Goal: Task Accomplishment & Management: Manage account settings

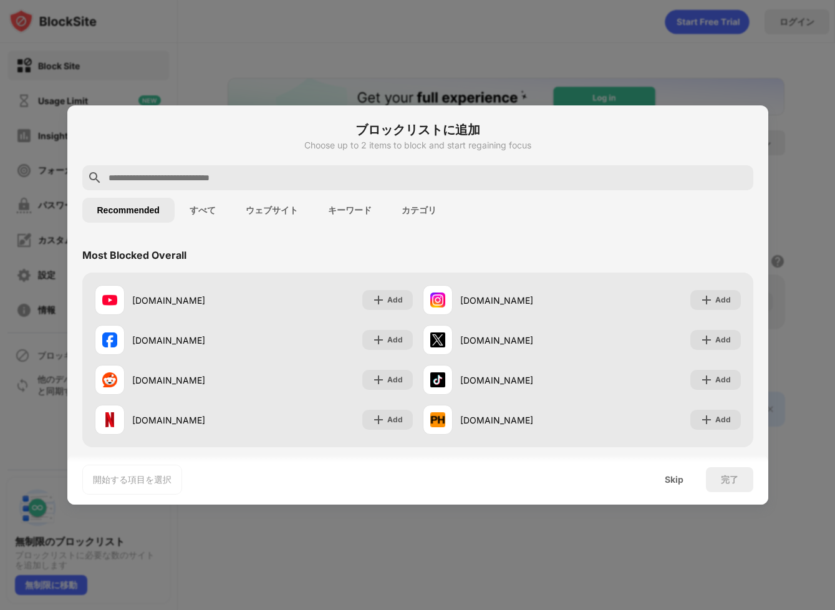
click at [437, 63] on div at bounding box center [417, 305] width 835 height 610
click at [672, 479] on div "Skip" at bounding box center [673, 479] width 19 height 10
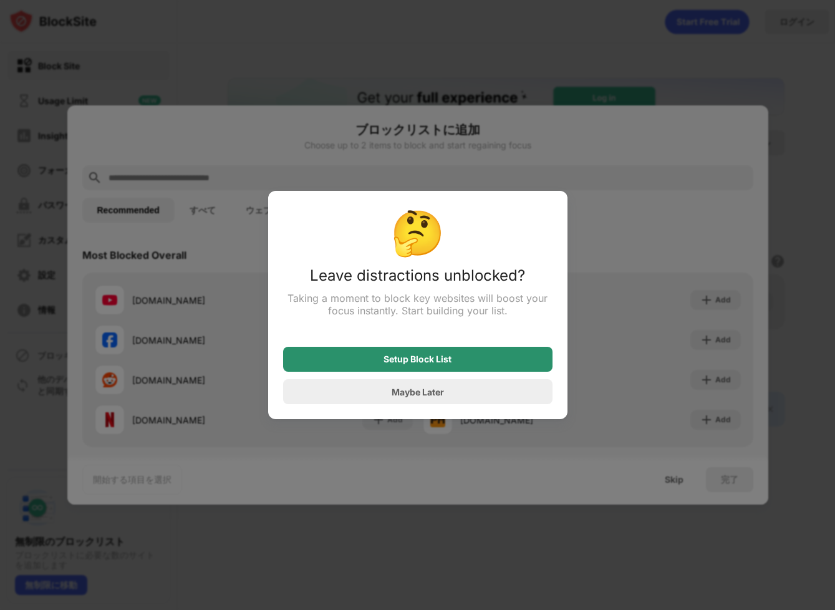
drag, startPoint x: 499, startPoint y: 364, endPoint x: 514, endPoint y: 364, distance: 15.0
click at [499, 364] on div "Setup Block List" at bounding box center [417, 359] width 269 height 25
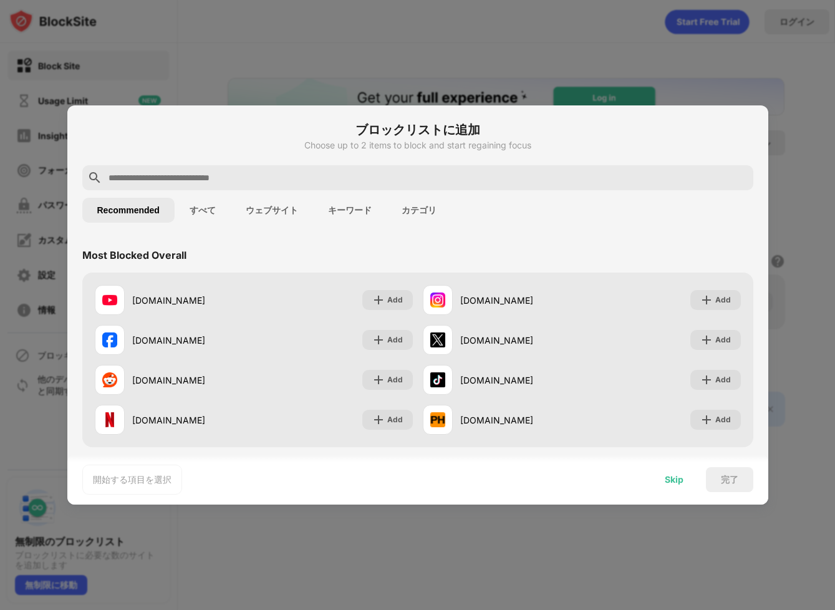
click at [674, 482] on div "Skip" at bounding box center [673, 479] width 19 height 10
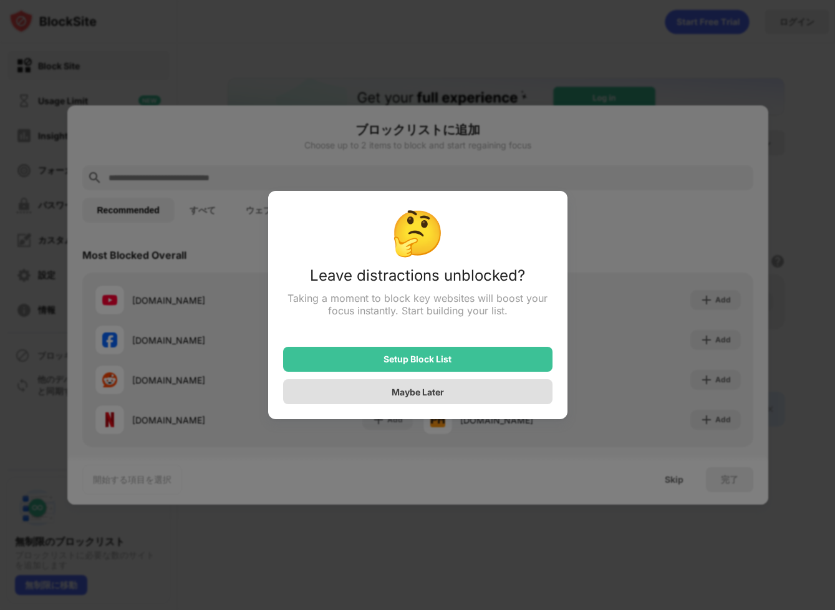
click at [467, 398] on div "Maybe Later" at bounding box center [417, 391] width 269 height 25
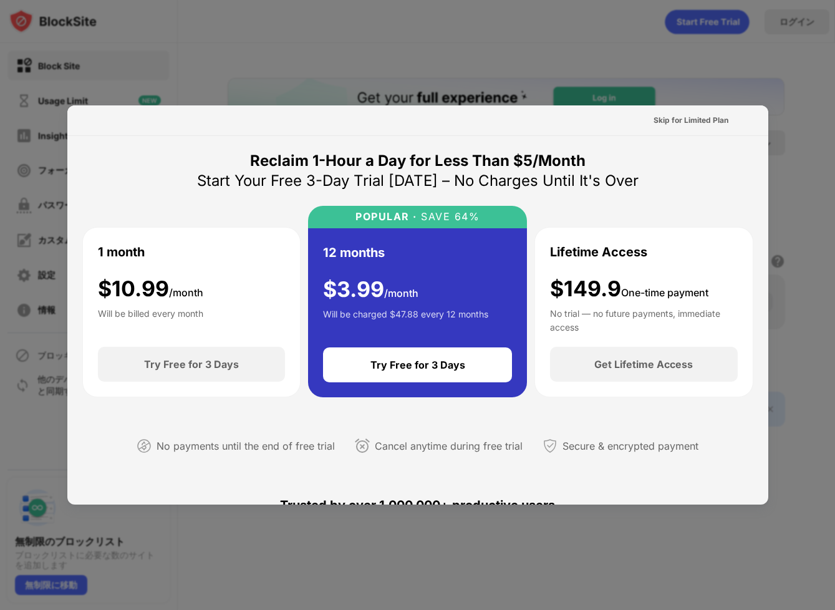
click at [787, 67] on div at bounding box center [417, 305] width 835 height 610
